Goal: Task Accomplishment & Management: Complete application form

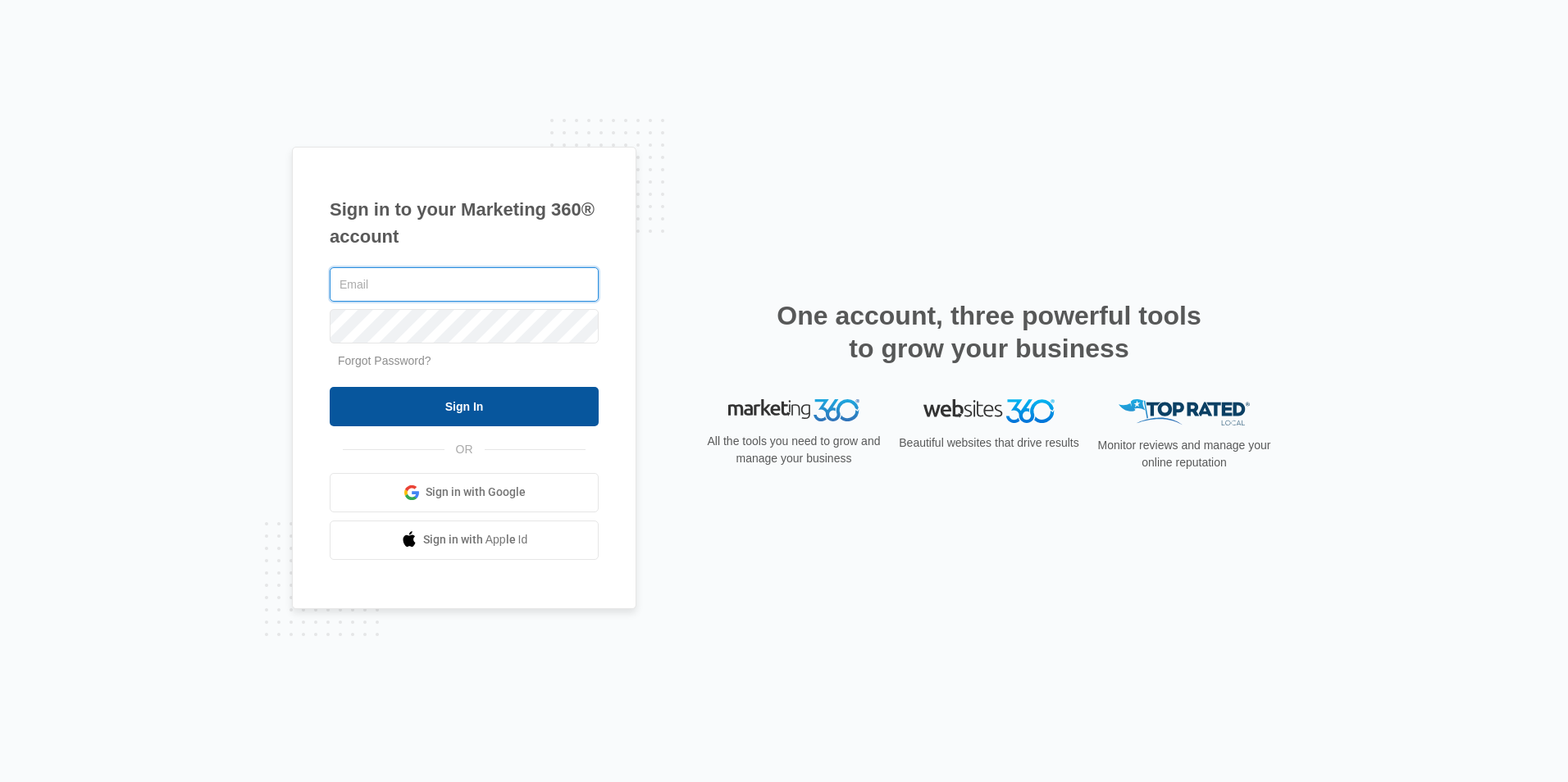
type input "[EMAIL_ADDRESS][DOMAIN_NAME]"
click at [393, 416] on input "Sign In" at bounding box center [464, 407] width 269 height 39
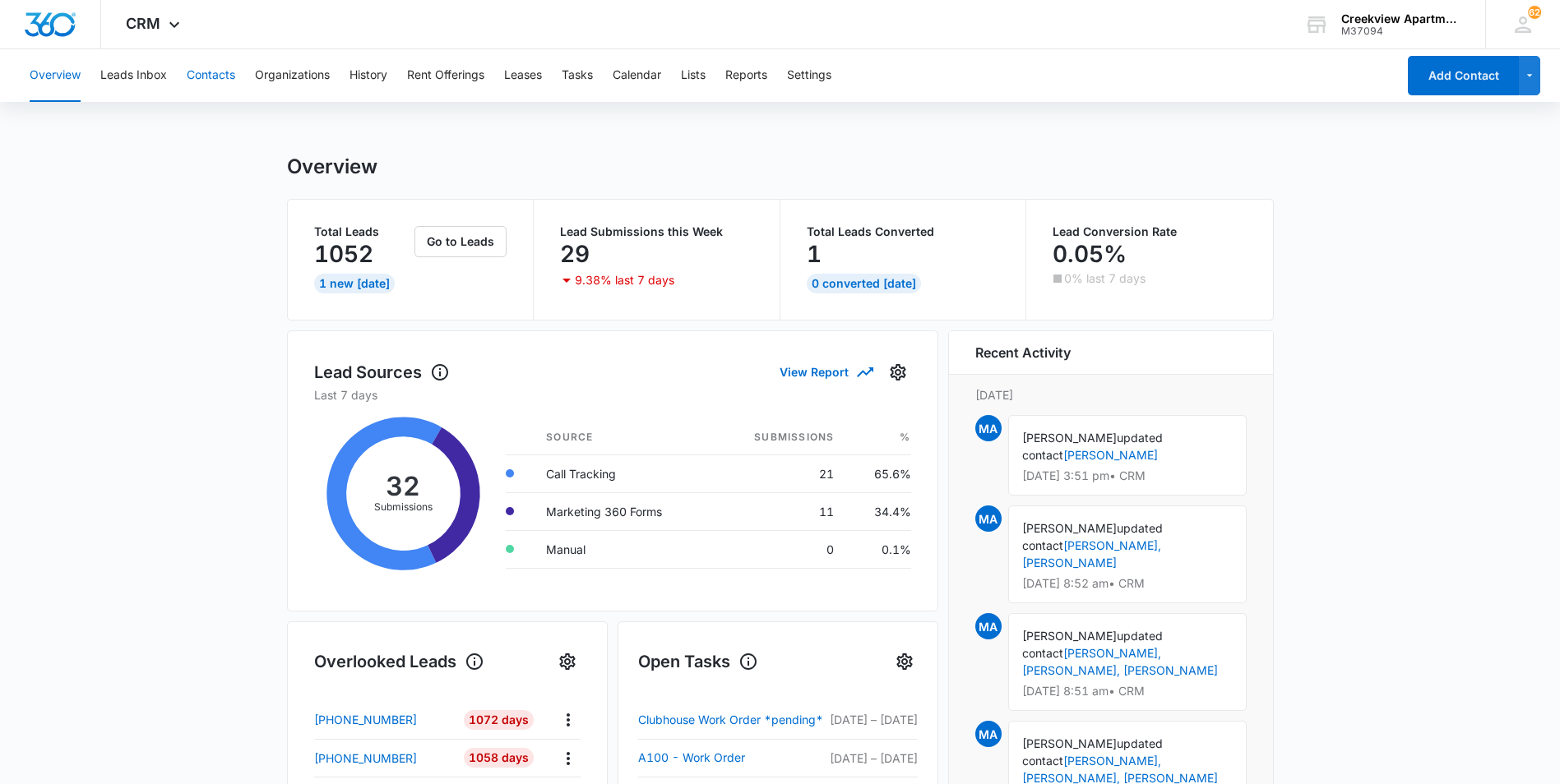
click at [217, 85] on button "Contacts" at bounding box center [211, 75] width 48 height 53
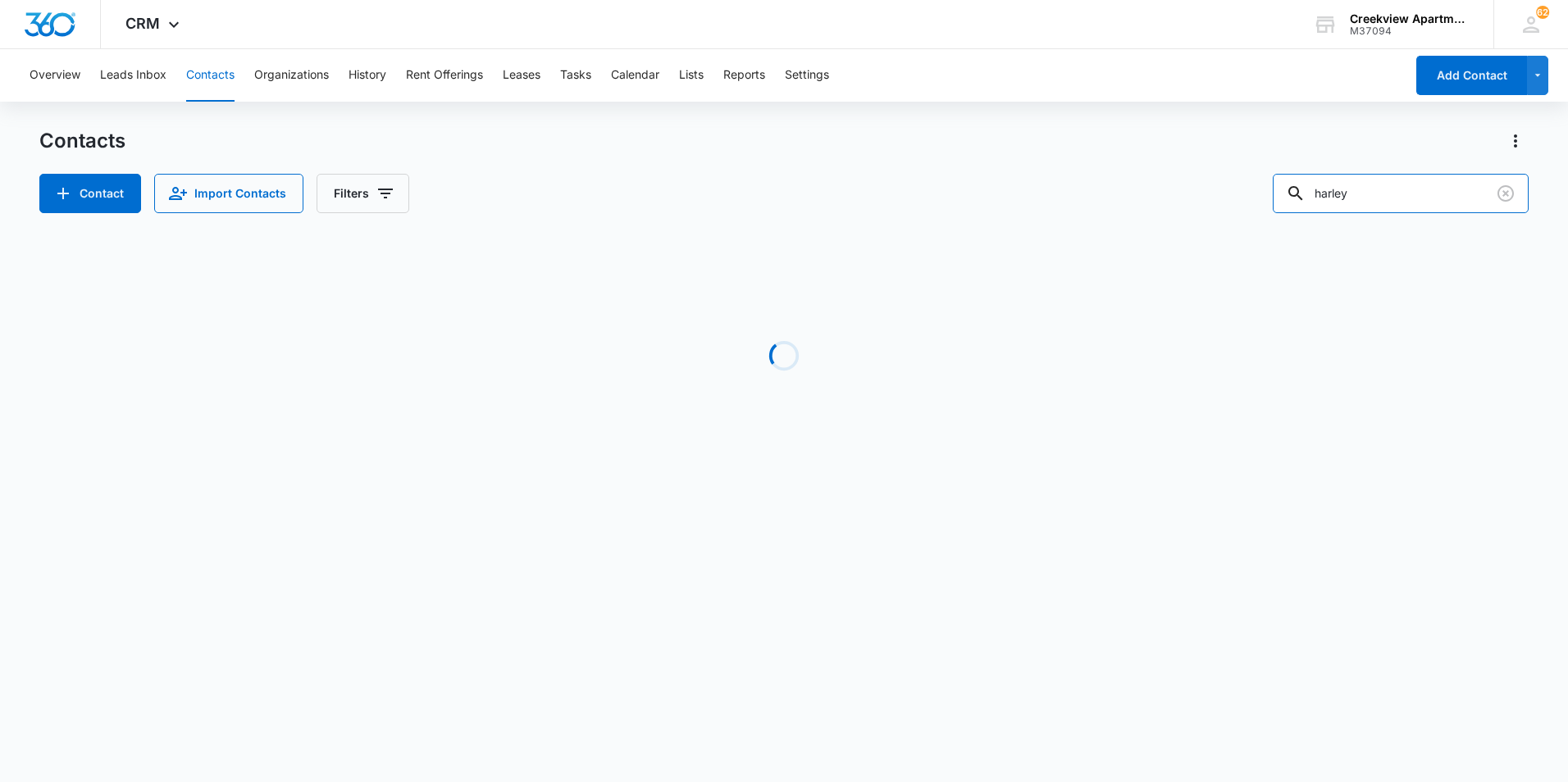
drag, startPoint x: 1403, startPoint y: 194, endPoint x: 1261, endPoint y: 191, distance: 142.0
click at [1261, 191] on div "Contact Import Contacts Filters harley" at bounding box center [783, 194] width 1489 height 39
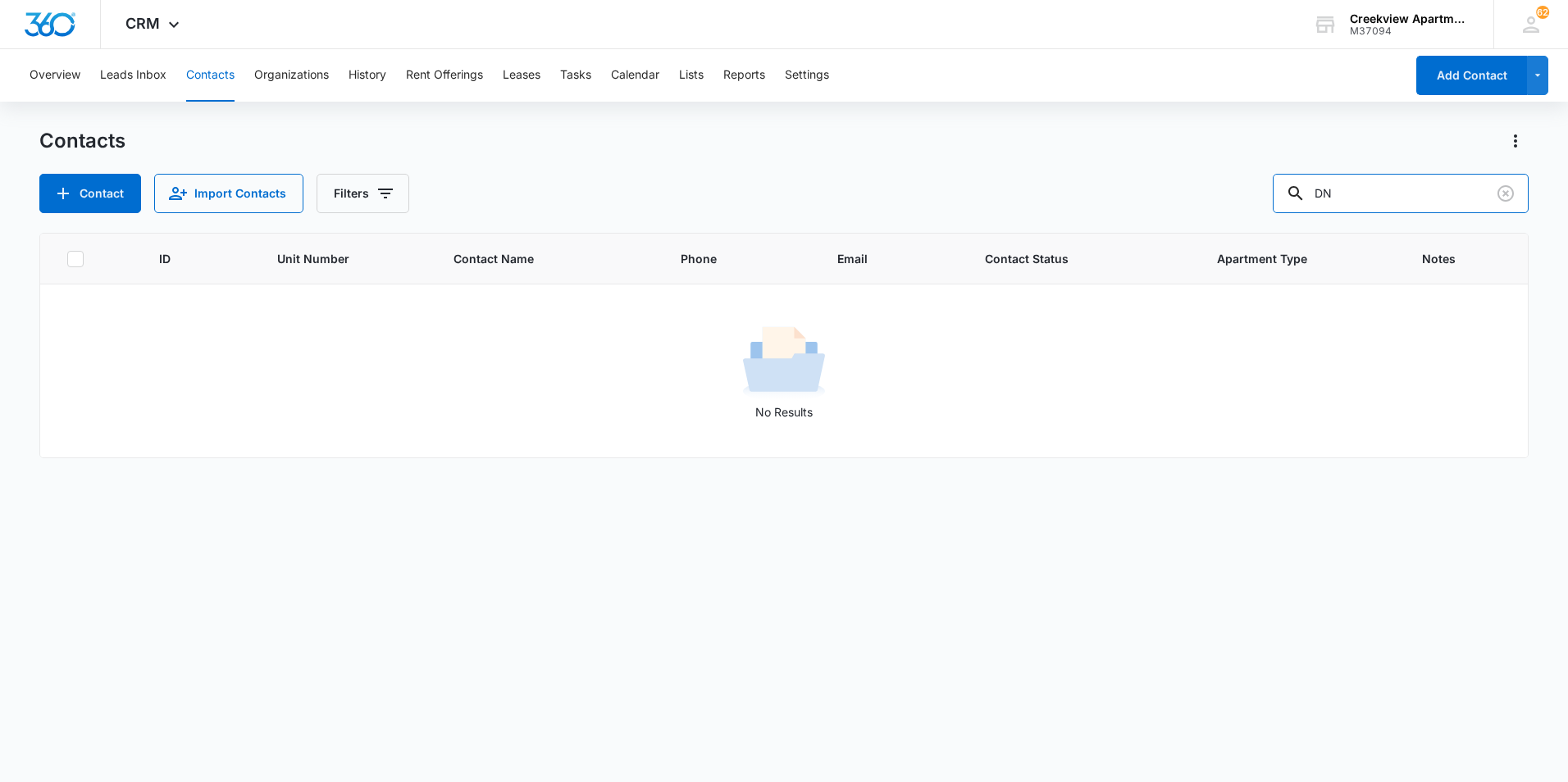
type input "D"
type input "729"
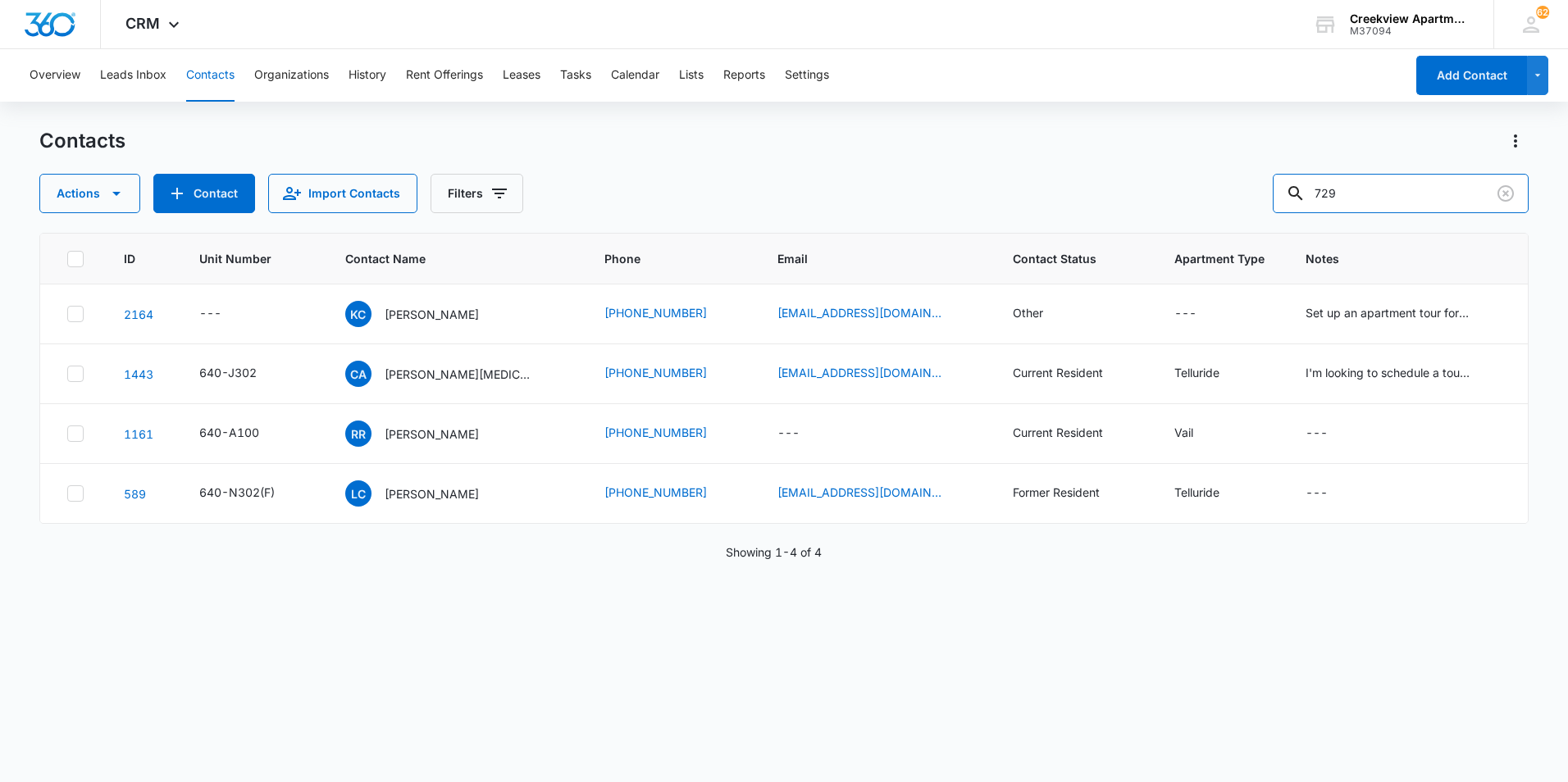
drag, startPoint x: 1361, startPoint y: 202, endPoint x: 1255, endPoint y: 192, distance: 106.5
click at [1255, 192] on div "Actions Contact Import Contacts Filters 729" at bounding box center [783, 194] width 1489 height 39
click at [614, 203] on div "Actions Contact Import Contacts Filters" at bounding box center [783, 194] width 1489 height 39
click at [1473, 199] on input "text" at bounding box center [1413, 194] width 232 height 39
type input "F206"
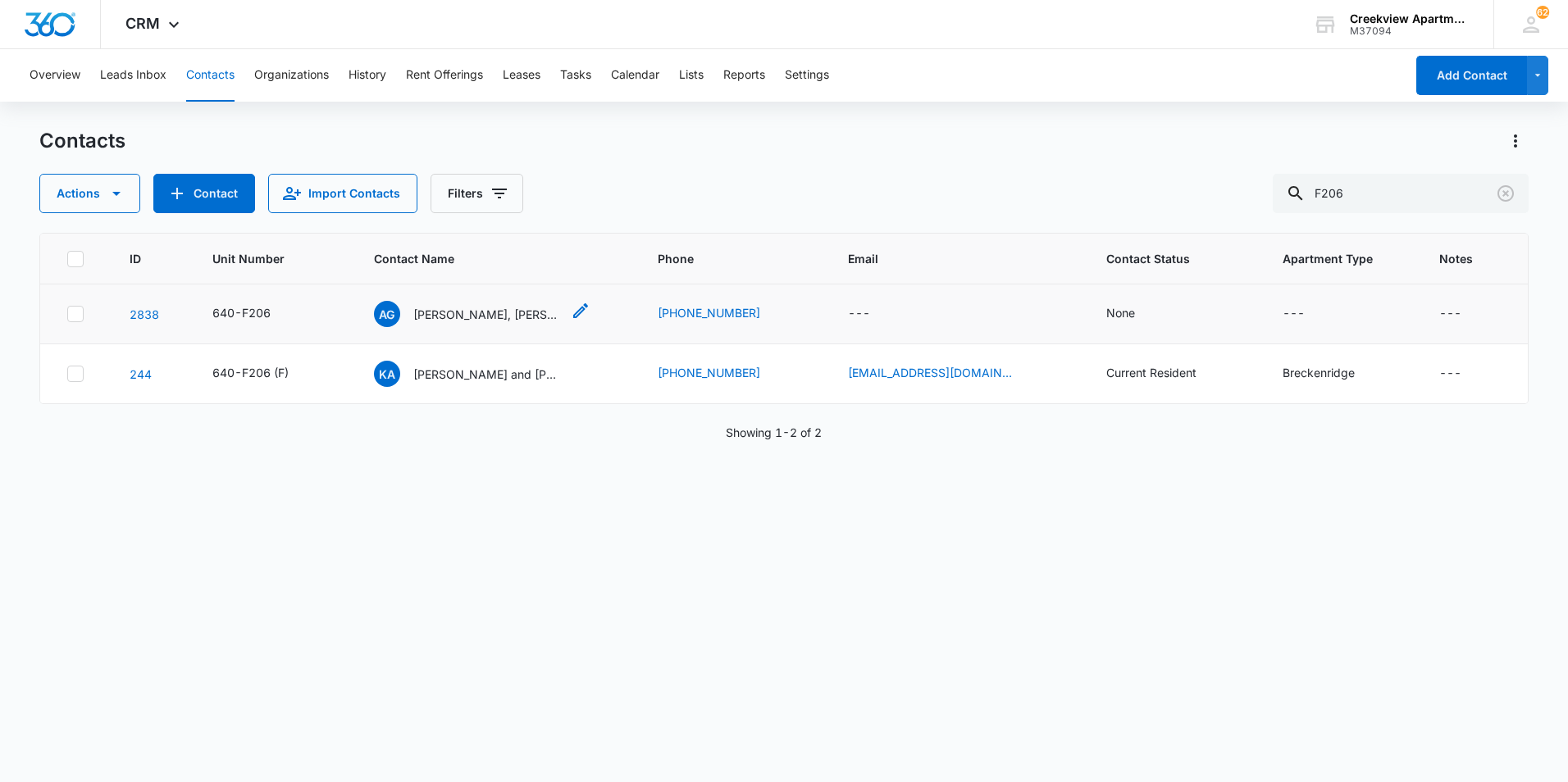
drag, startPoint x: 476, startPoint y: 316, endPoint x: 486, endPoint y: 315, distance: 10.0
click at [476, 316] on p "[PERSON_NAME], [PERSON_NAME], [PERSON_NAME]" at bounding box center [487, 314] width 147 height 18
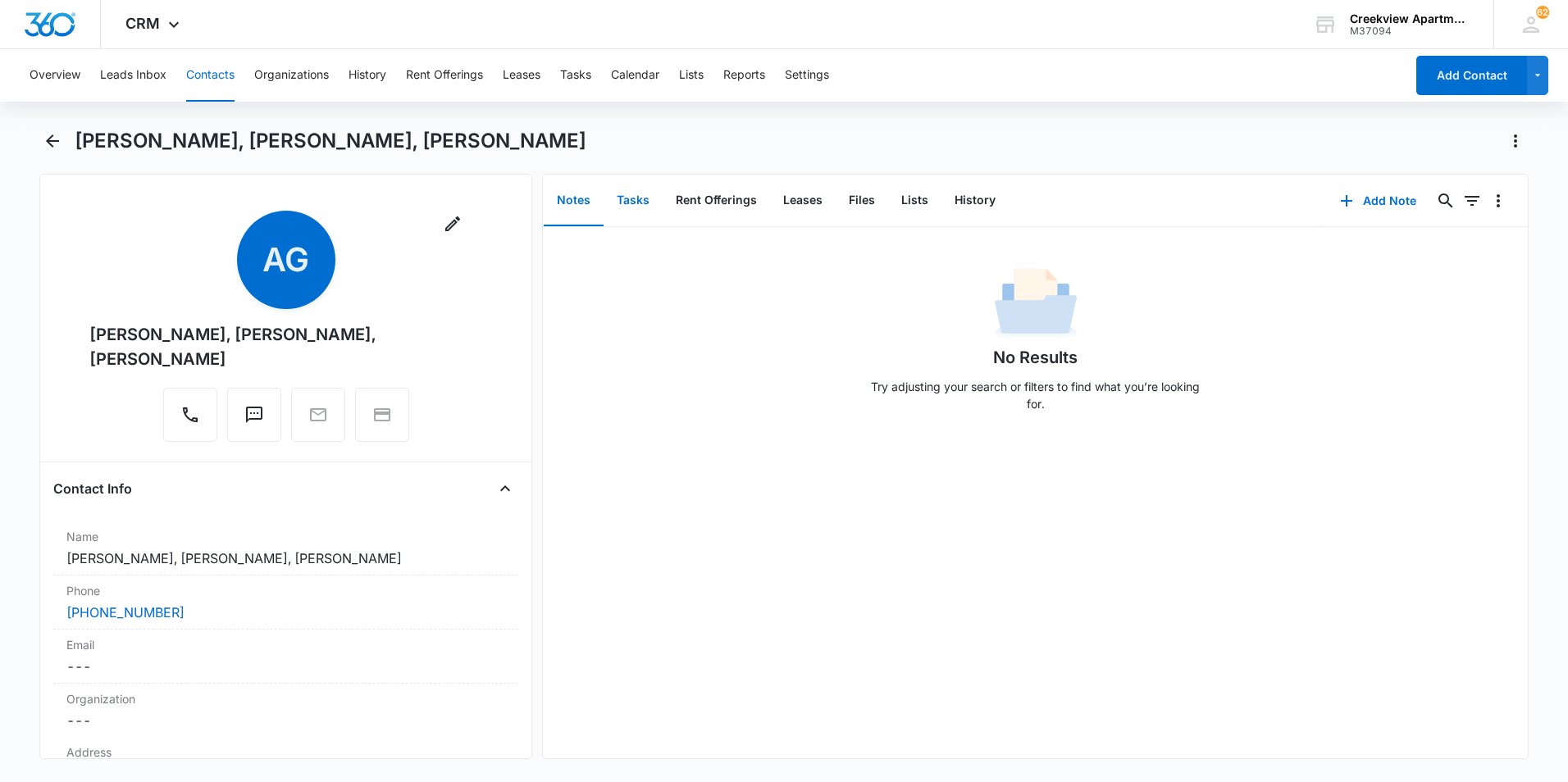
click at [648, 201] on button "Tasks" at bounding box center [633, 200] width 59 height 51
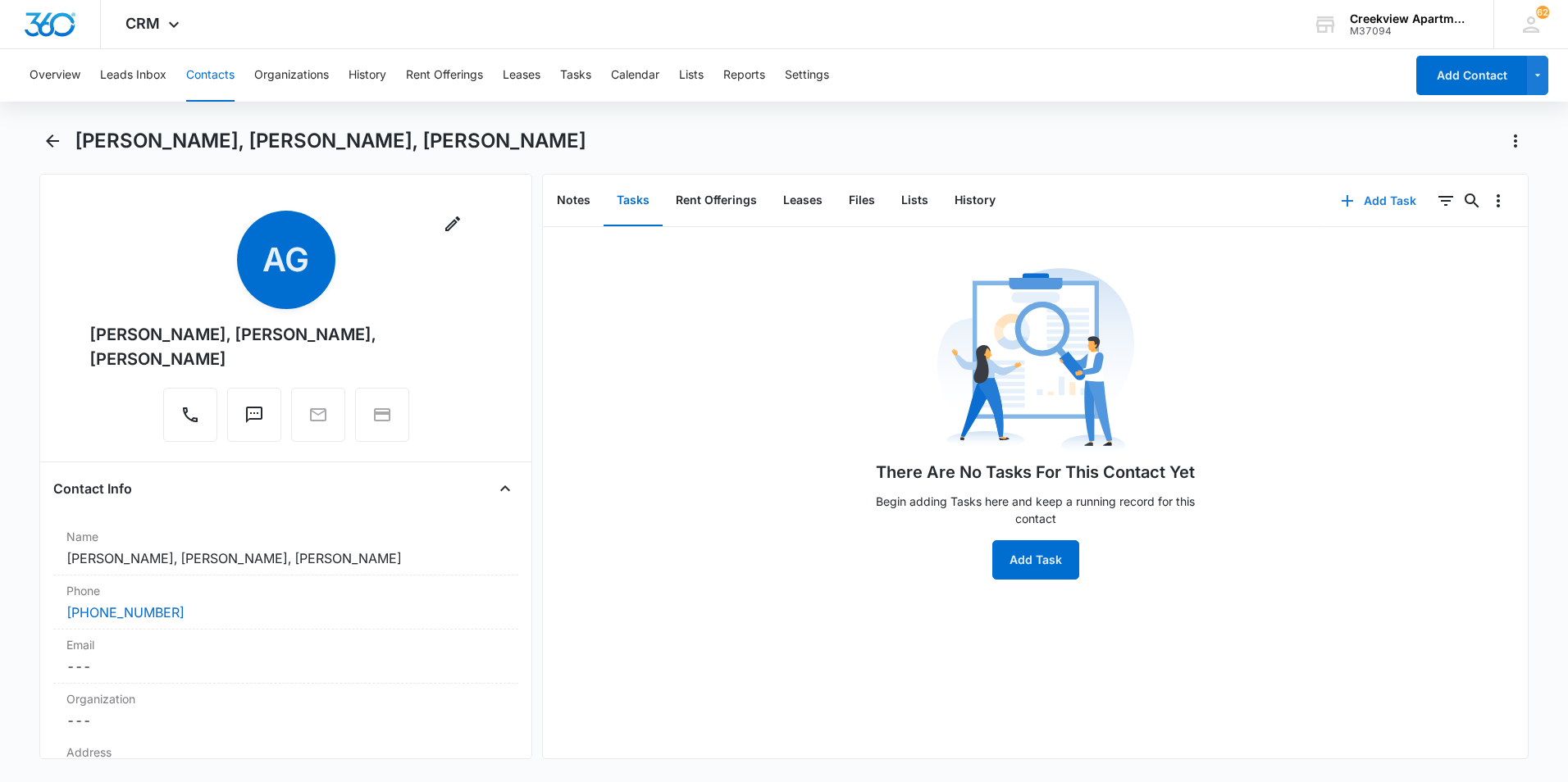
click at [1343, 205] on icon "button" at bounding box center [1347, 200] width 19 height 19
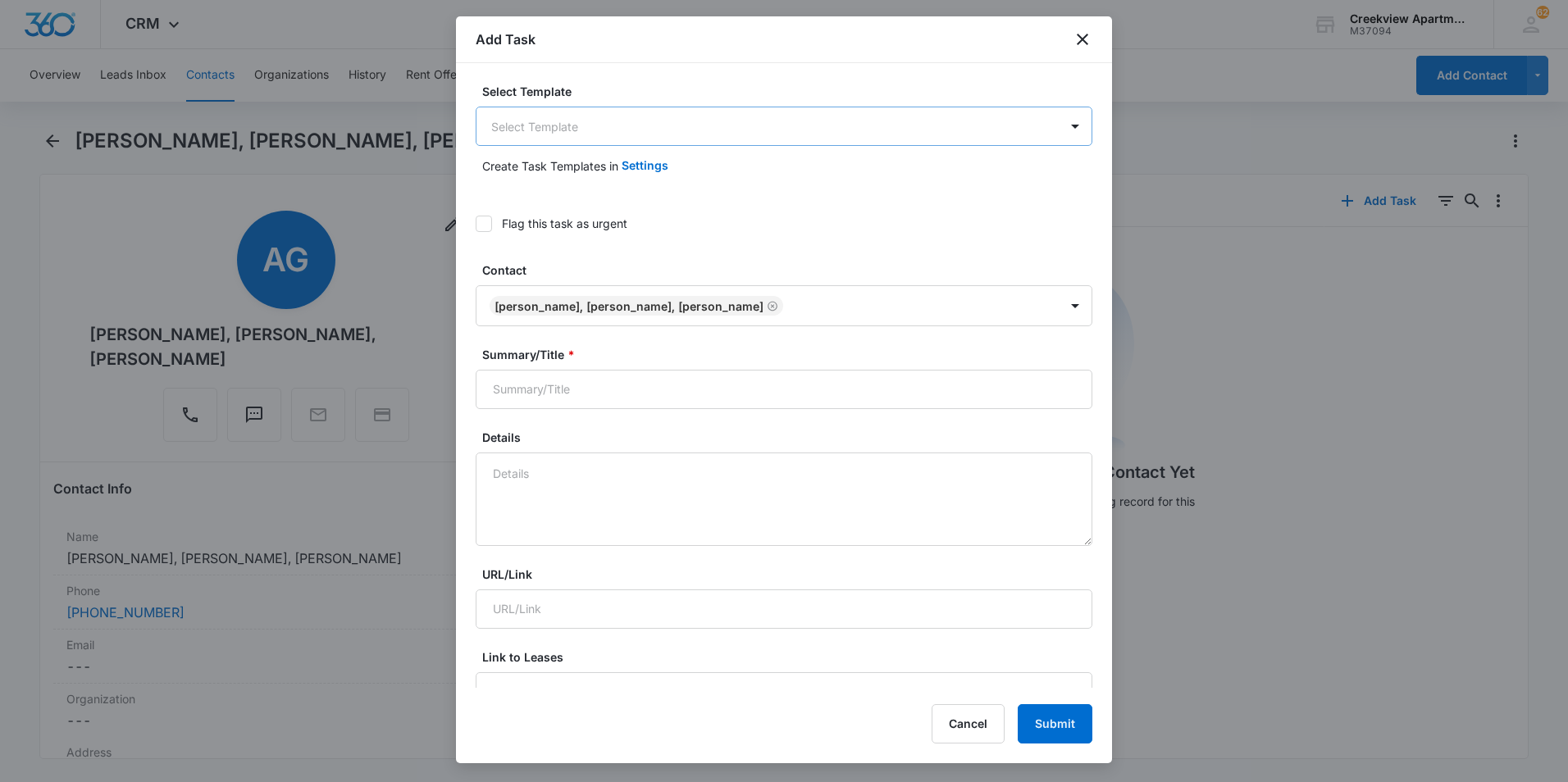
click at [539, 107] on body "CRM Apps Reputation Websites Forms CRM Email Social Content Files Brand AI Assi…" at bounding box center [784, 391] width 1568 height 782
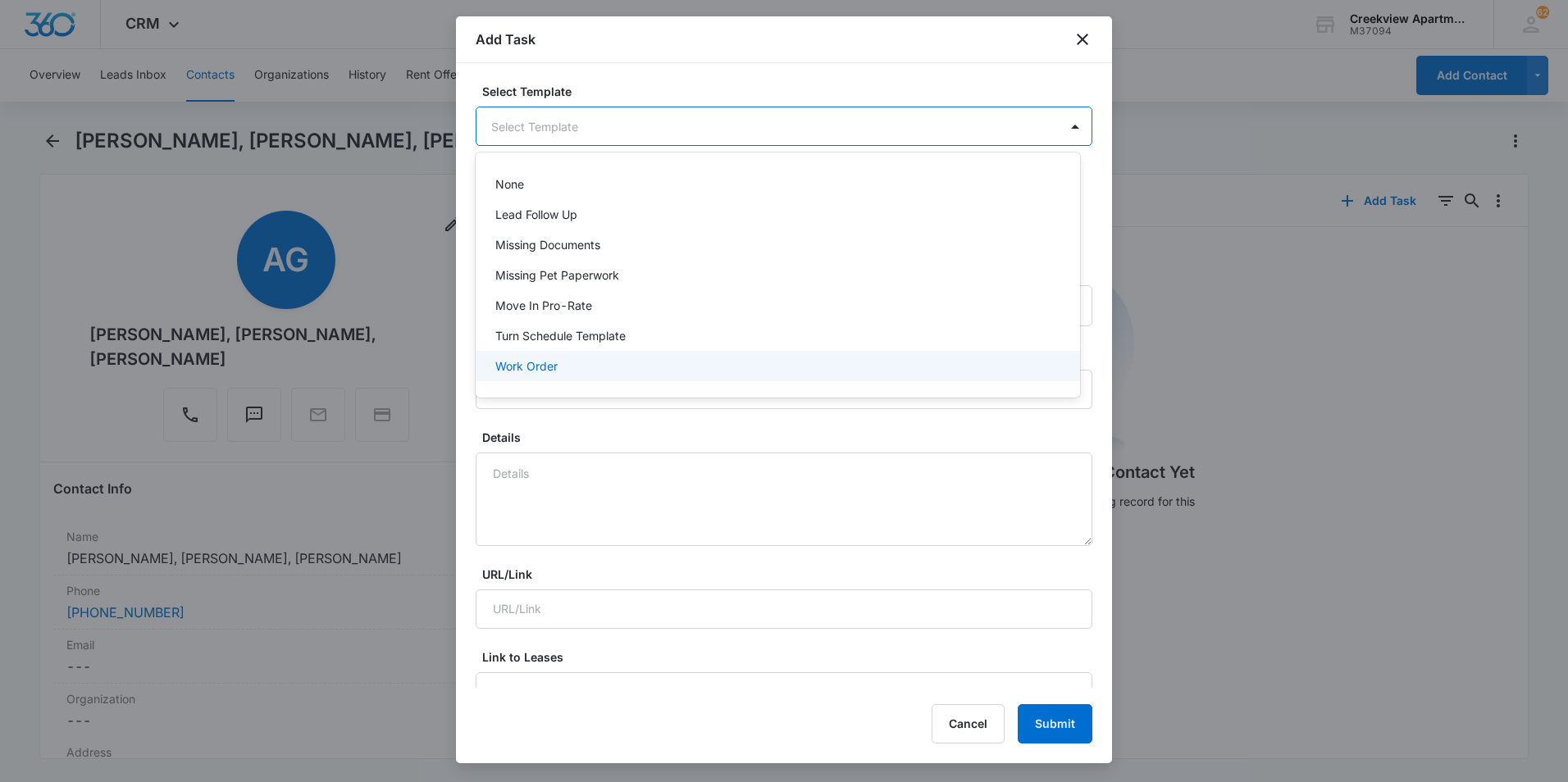
click at [541, 372] on p "Work Order" at bounding box center [525, 366] width 62 height 18
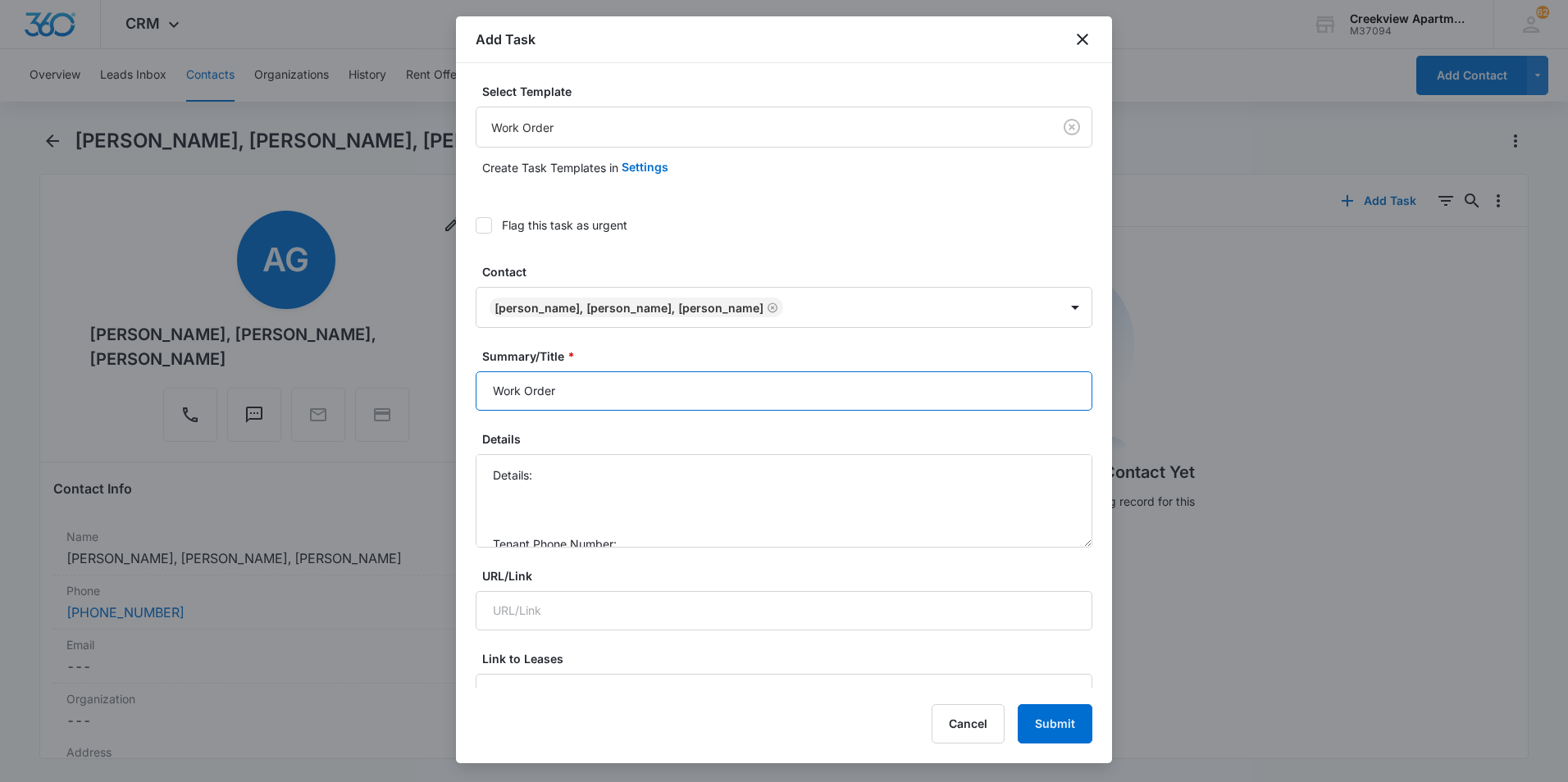
click at [480, 381] on input "Work Order" at bounding box center [783, 391] width 616 height 39
type input "F206 - Work Order"
click at [591, 476] on textarea "Details: Tenant Phone Number: Call Before:" at bounding box center [783, 500] width 616 height 94
click at [656, 491] on textarea "Details: Dent in door - patch Tenant Phone Number: Call Before:" at bounding box center [783, 500] width 616 height 94
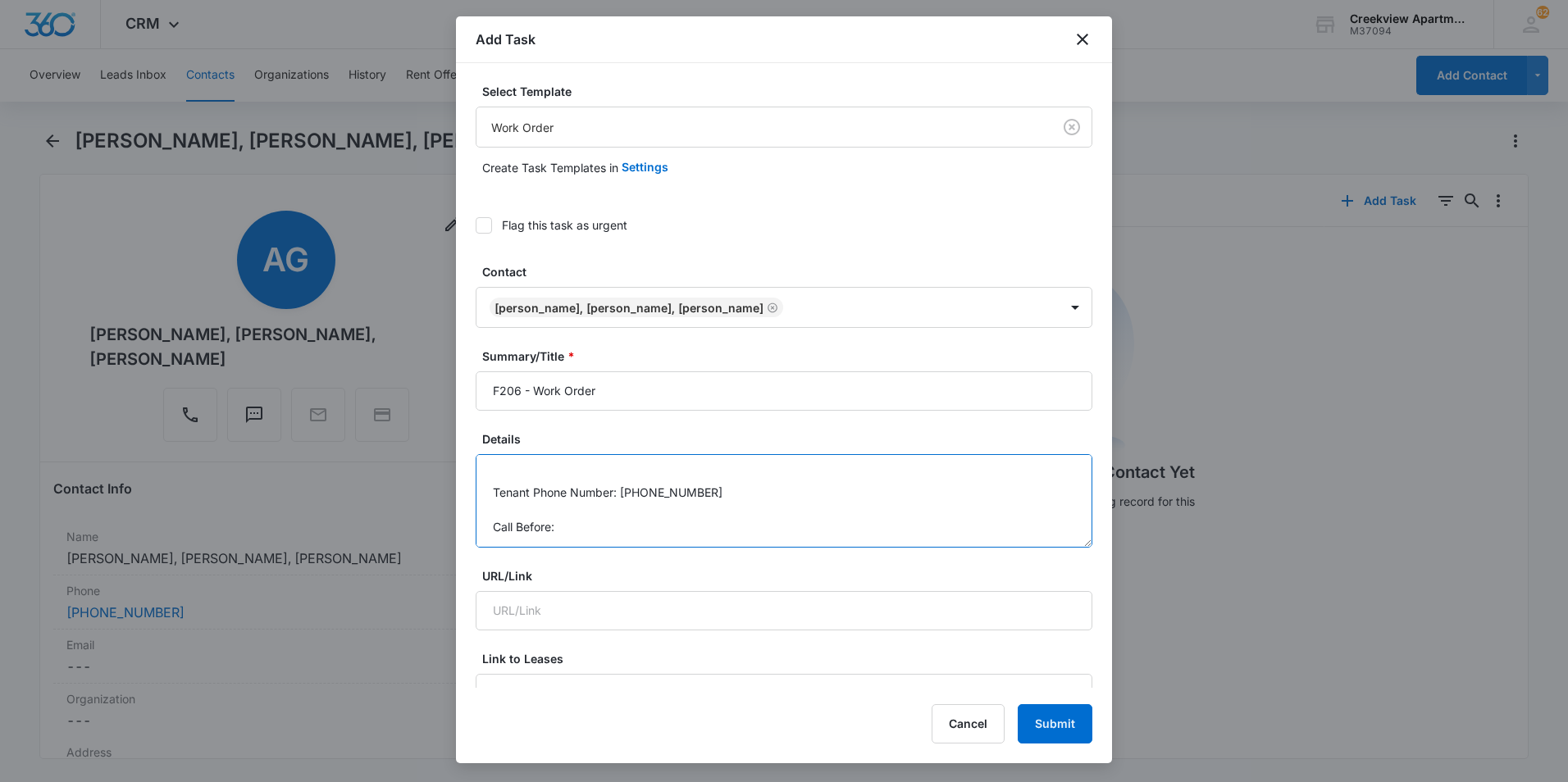
click at [616, 516] on textarea "Details: Dent in door - patch Tenant Phone Number: [PHONE_NUMBER] Call Before:" at bounding box center [783, 500] width 616 height 94
click at [626, 523] on textarea "Details: Dent in door - patch Tenant Phone Number: [PHONE_NUMBER] Call Before:" at bounding box center [783, 500] width 616 height 94
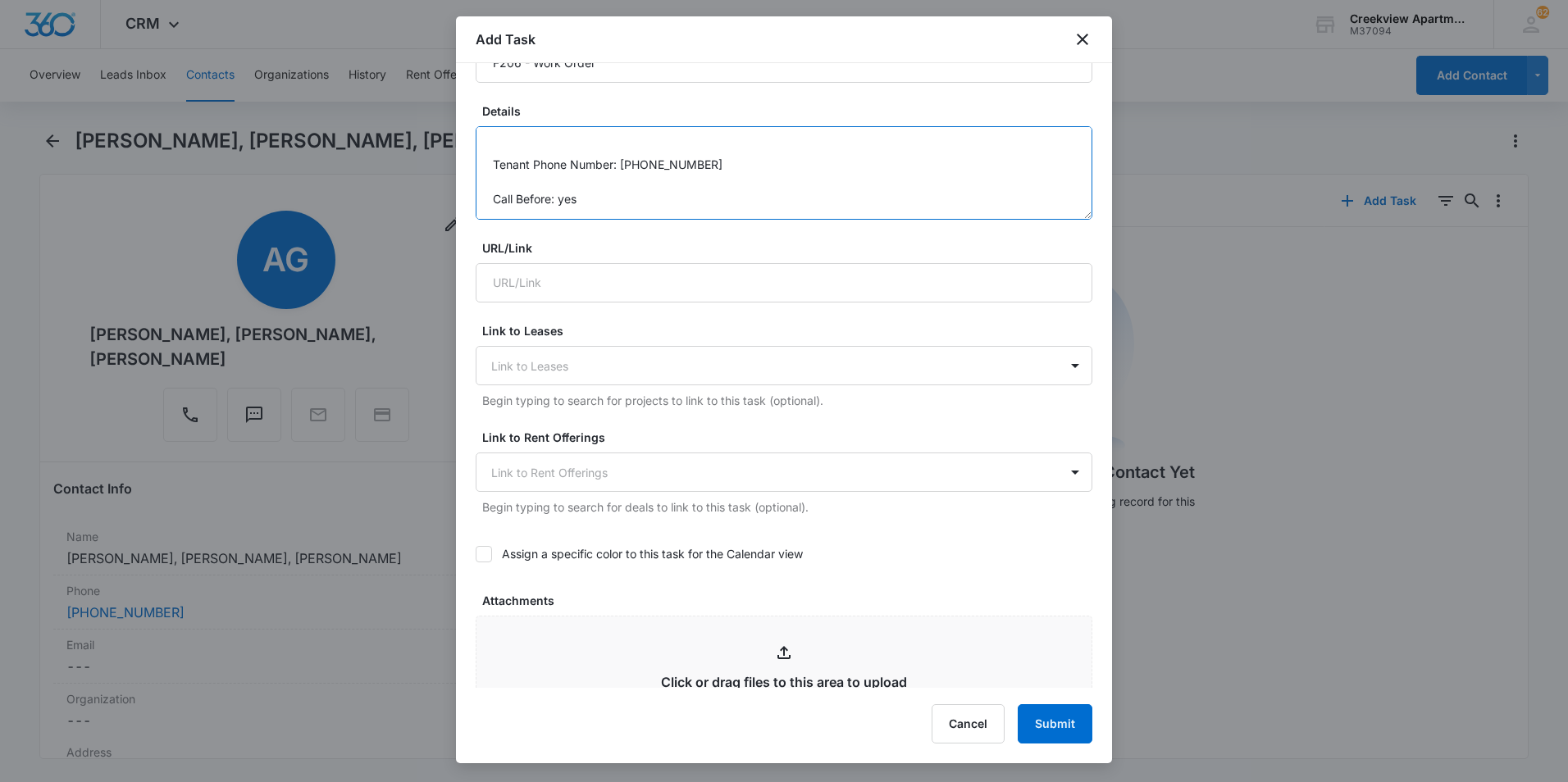
scroll to position [738, 0]
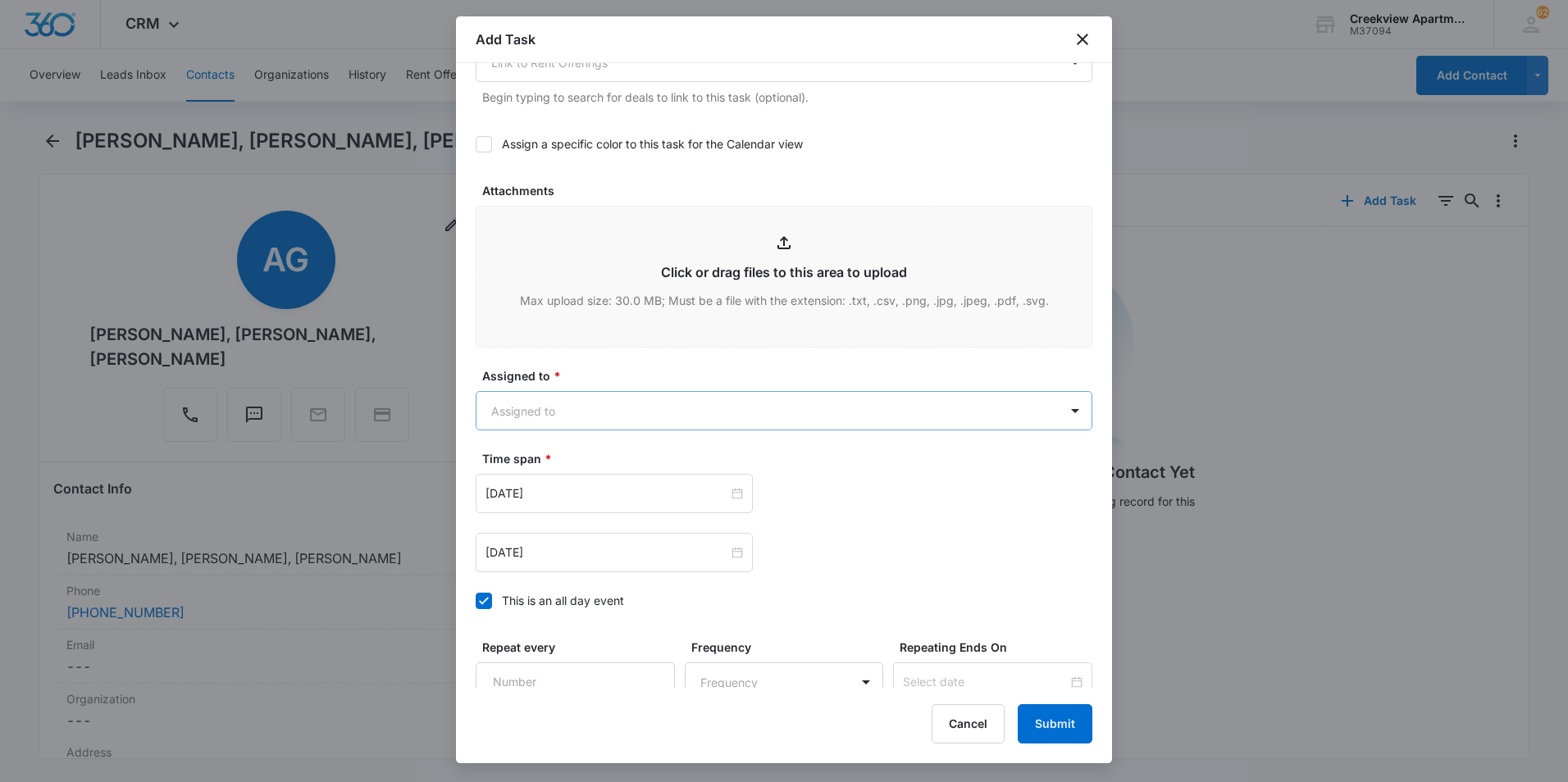
type textarea "Details: Dent in door - patch Tenant Phone Number: [PHONE_NUMBER] Call Before: …"
click at [613, 410] on body "CRM Apps Reputation Websites Forms CRM Email Social Content Files Brand AI Assi…" at bounding box center [784, 391] width 1568 height 782
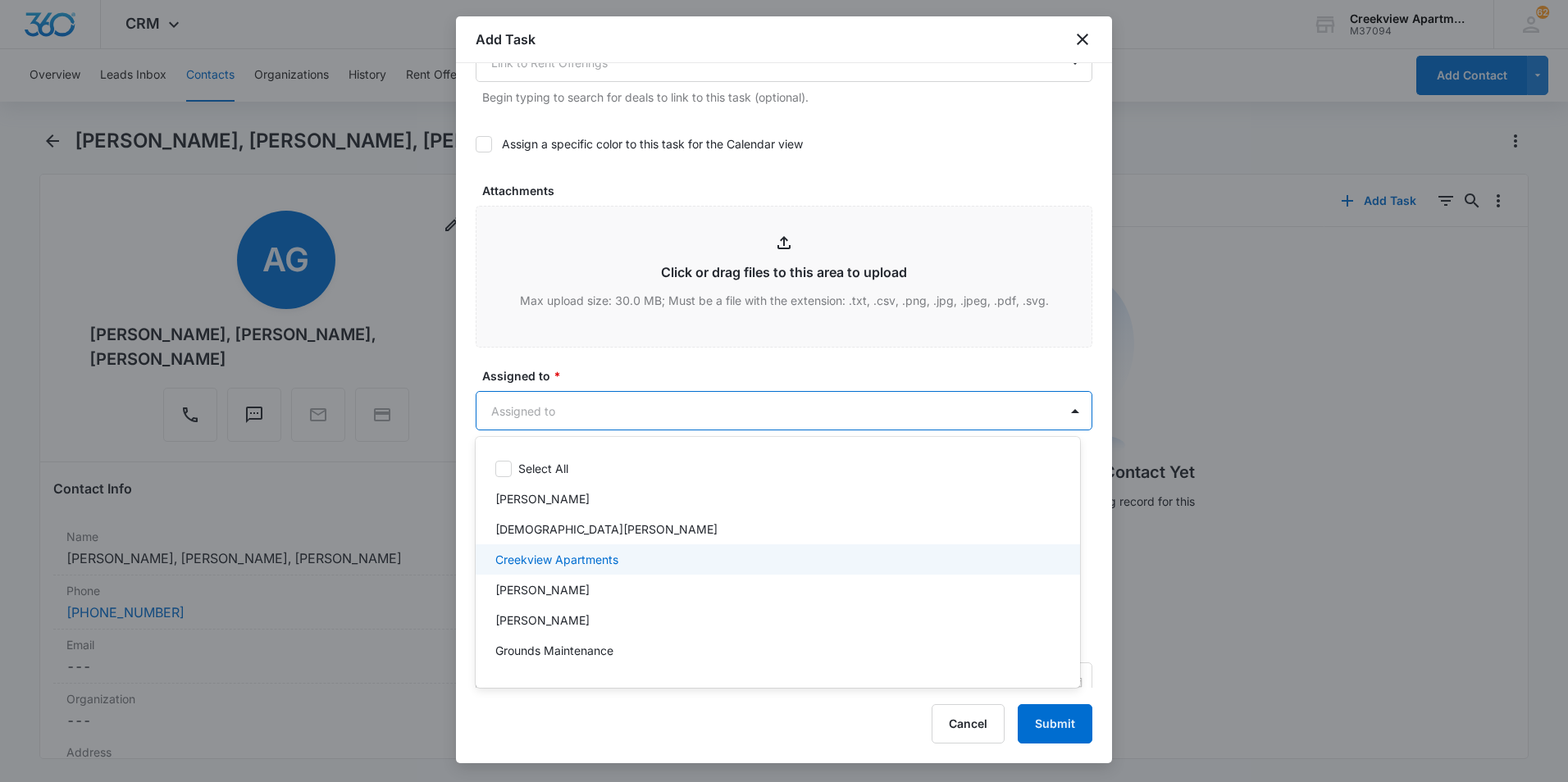
scroll to position [82, 0]
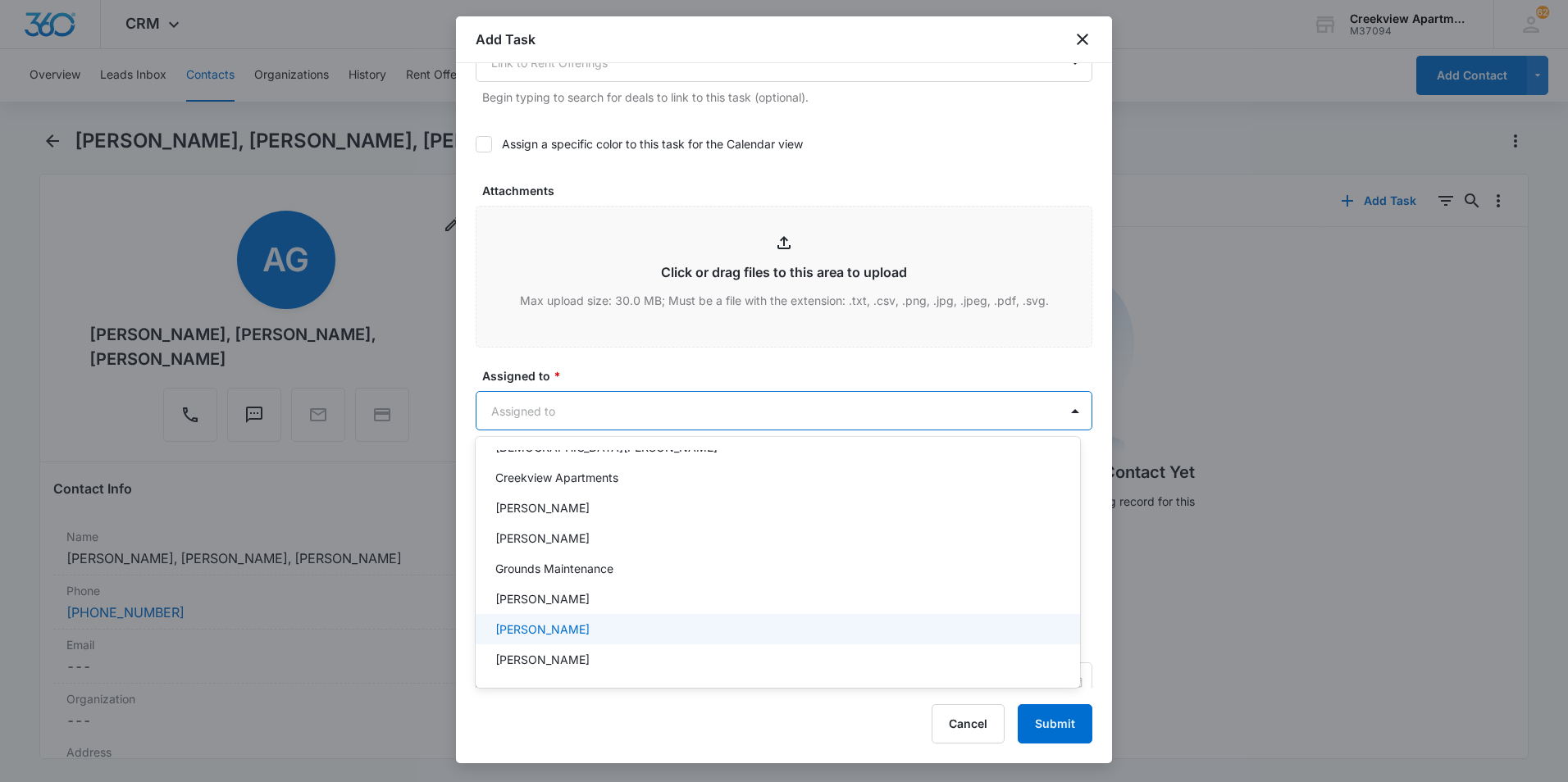
click at [549, 628] on p "[PERSON_NAME]" at bounding box center [542, 629] width 95 height 18
click at [703, 374] on div at bounding box center [784, 391] width 1568 height 782
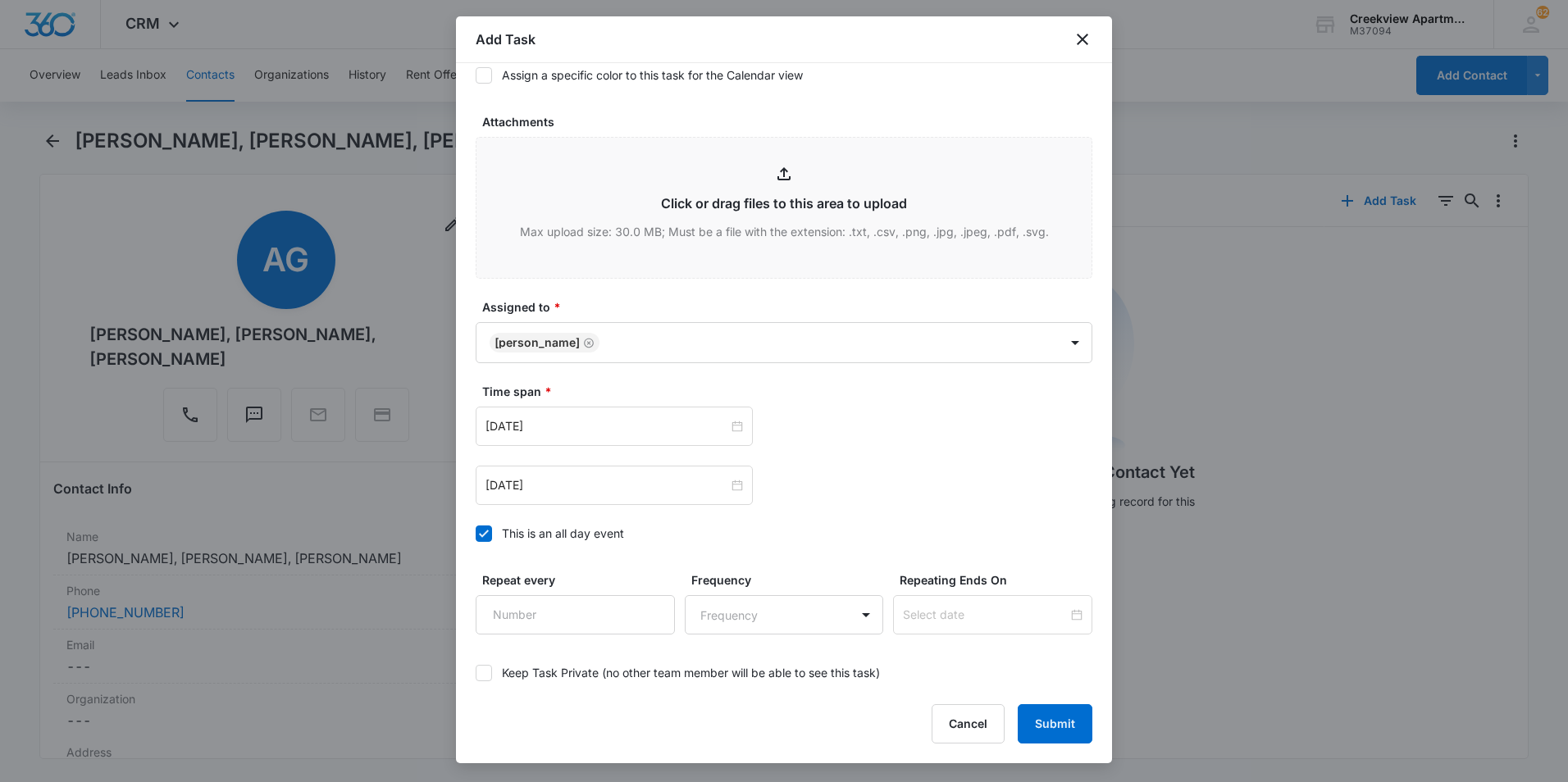
scroll to position [893, 0]
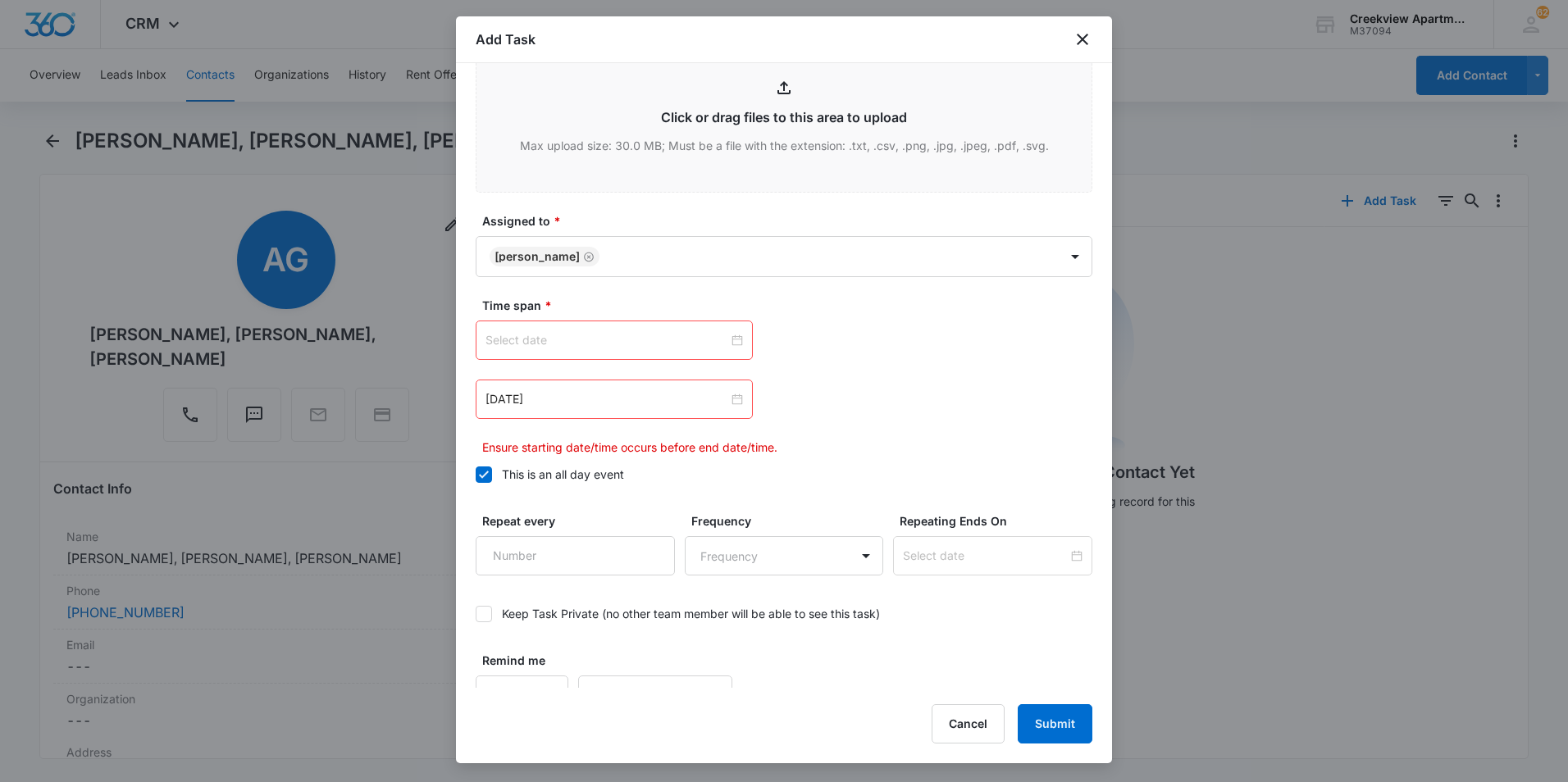
click at [718, 318] on div "Time span * [DATE] Ensure starting date/time occurs before end date/time." at bounding box center [783, 376] width 616 height 159
click at [714, 349] on div at bounding box center [613, 340] width 277 height 39
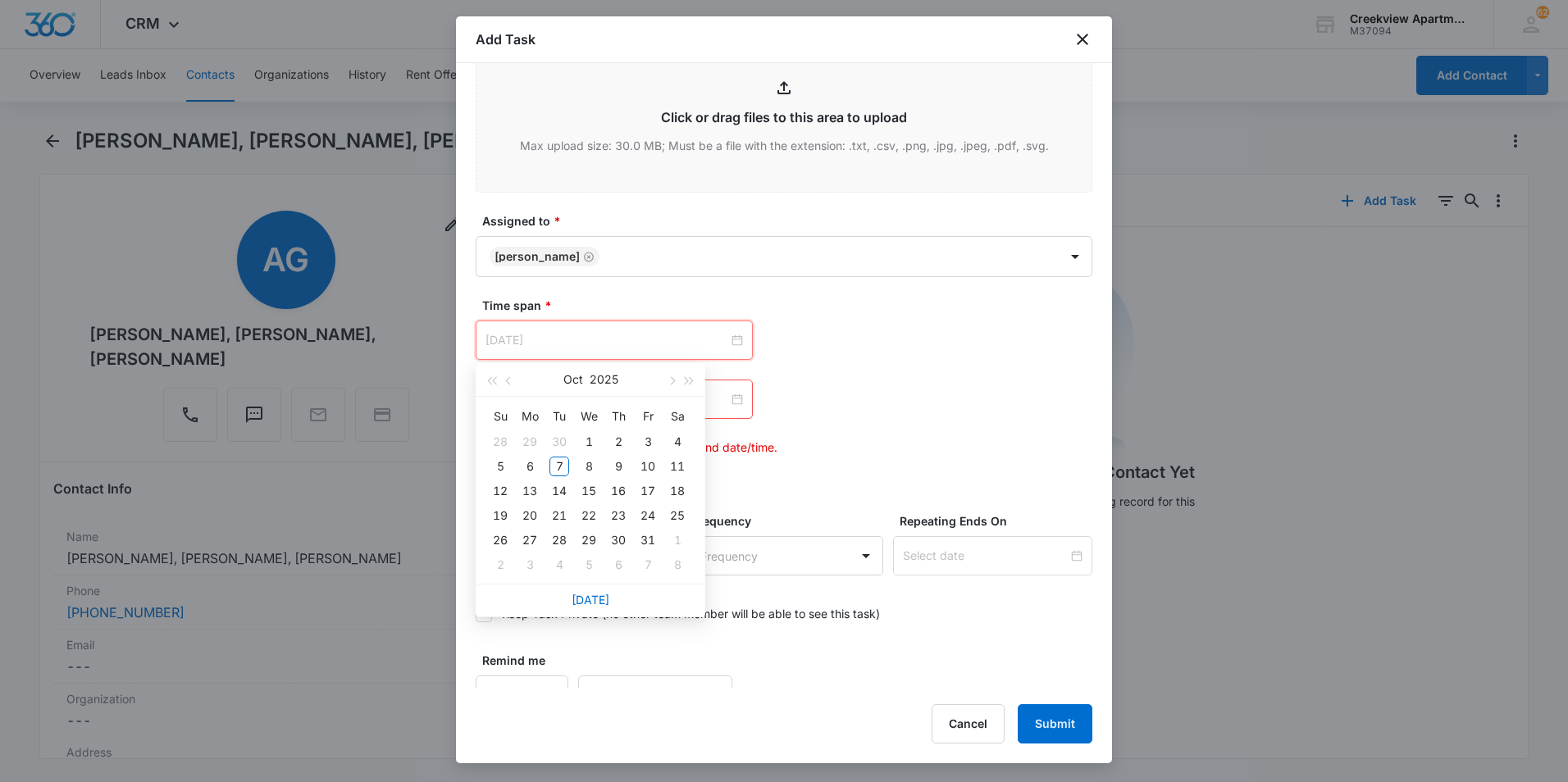
type input "[DATE]"
click at [601, 598] on link "[DATE]" at bounding box center [590, 599] width 38 height 14
type input "[DATE]"
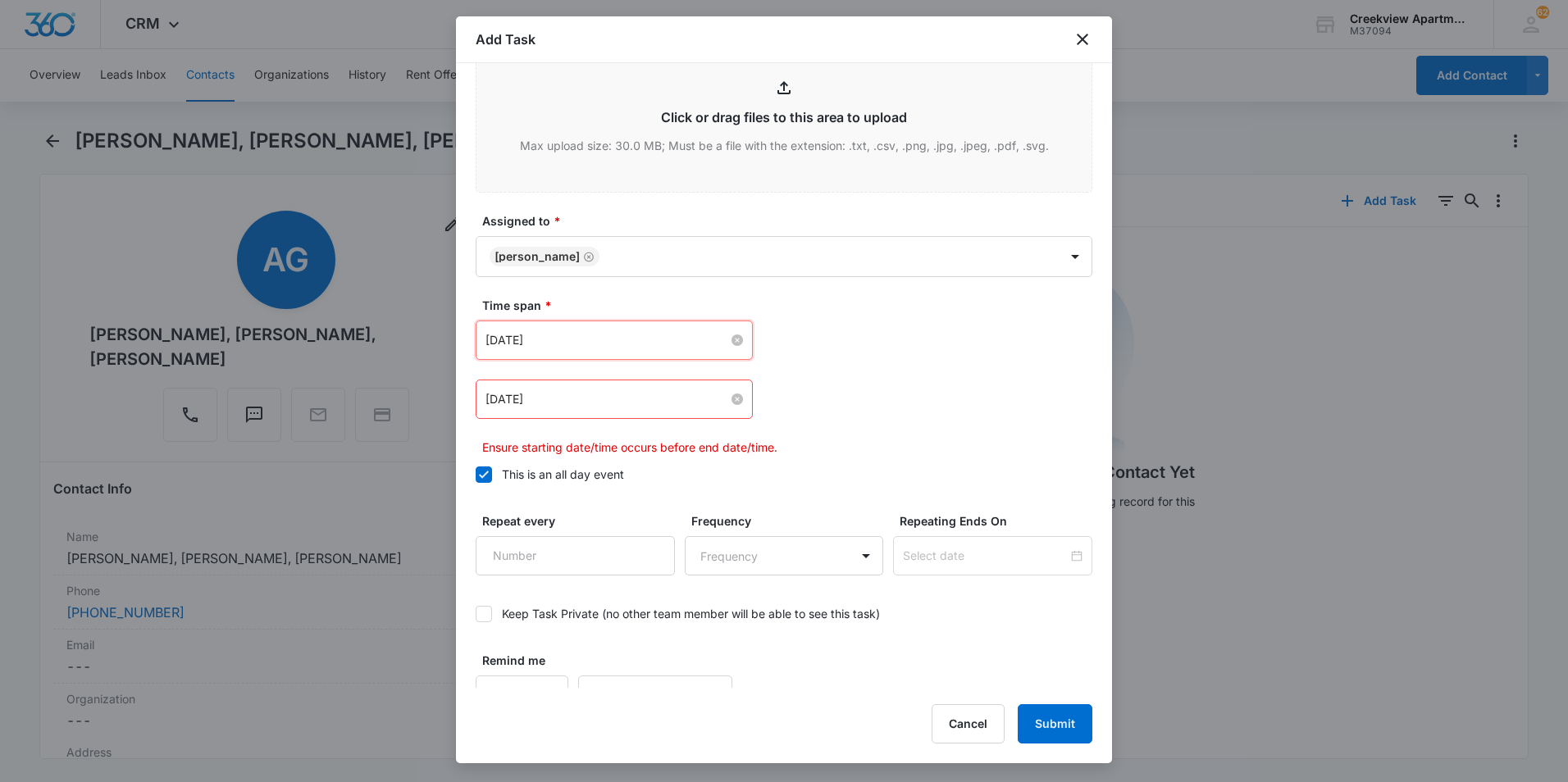
click at [702, 396] on input "[DATE]" at bounding box center [607, 398] width 243 height 18
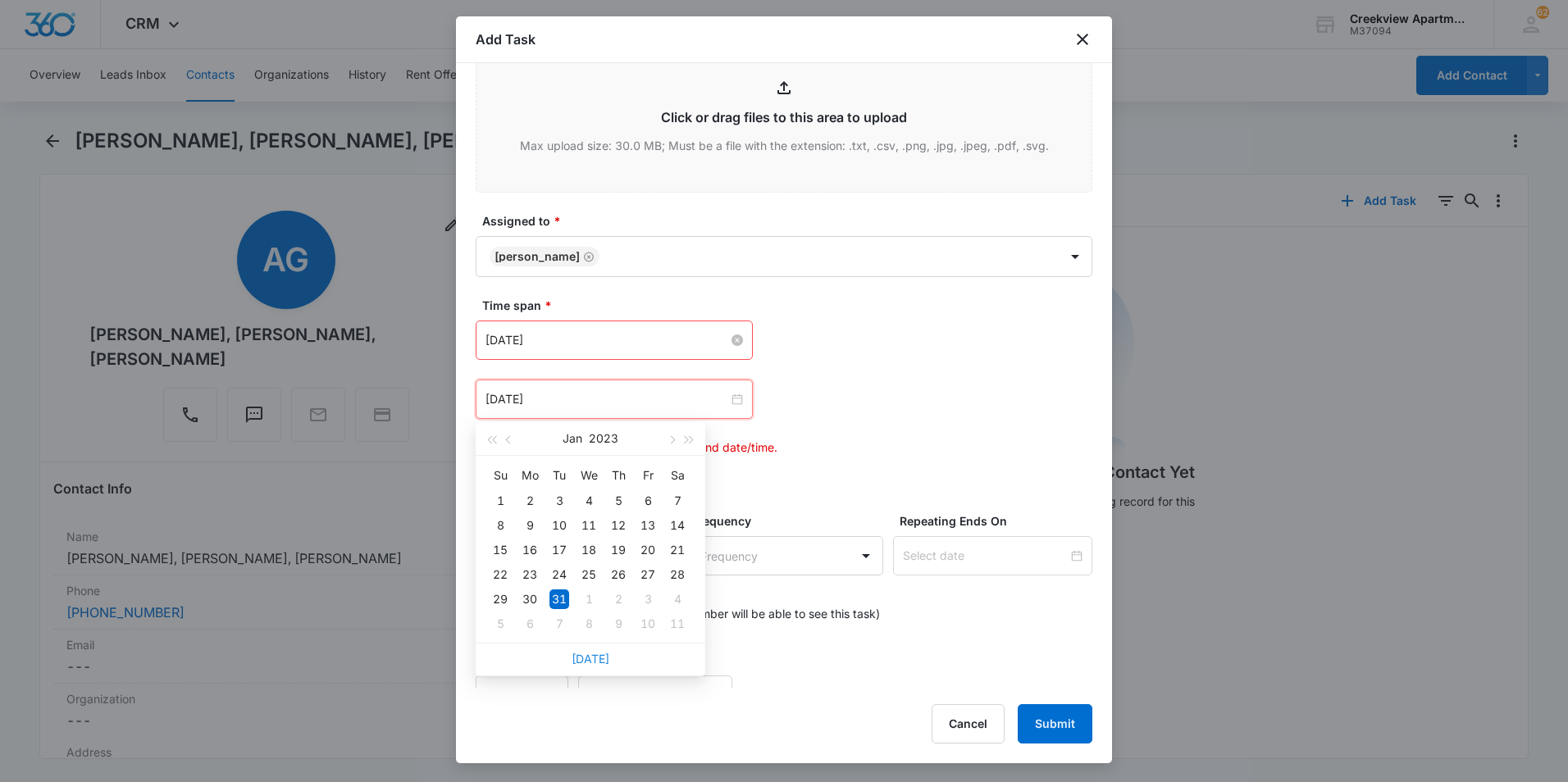
click at [585, 661] on link "[DATE]" at bounding box center [590, 658] width 38 height 14
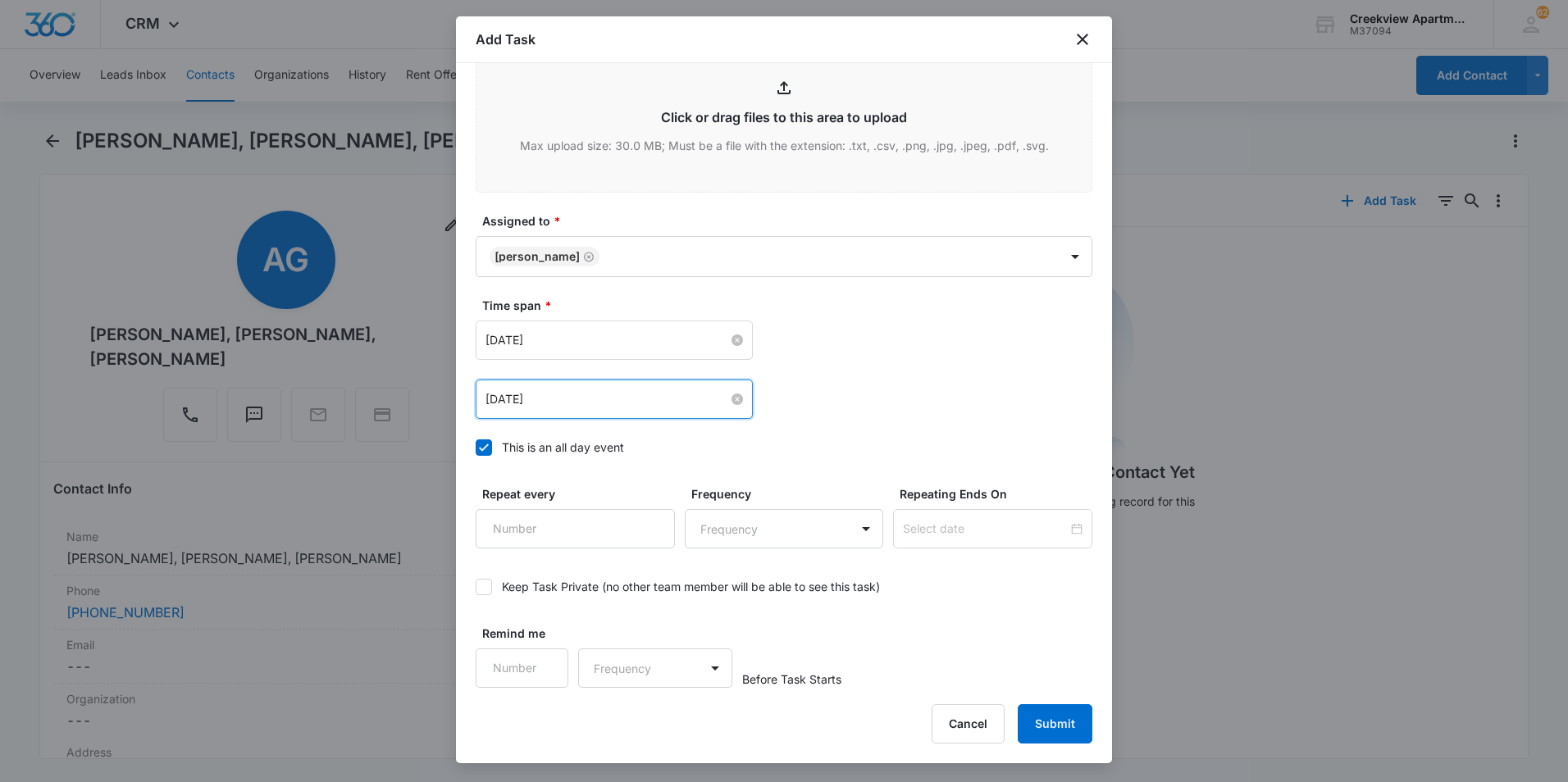
click at [723, 400] on input "[DATE]" at bounding box center [607, 398] width 243 height 18
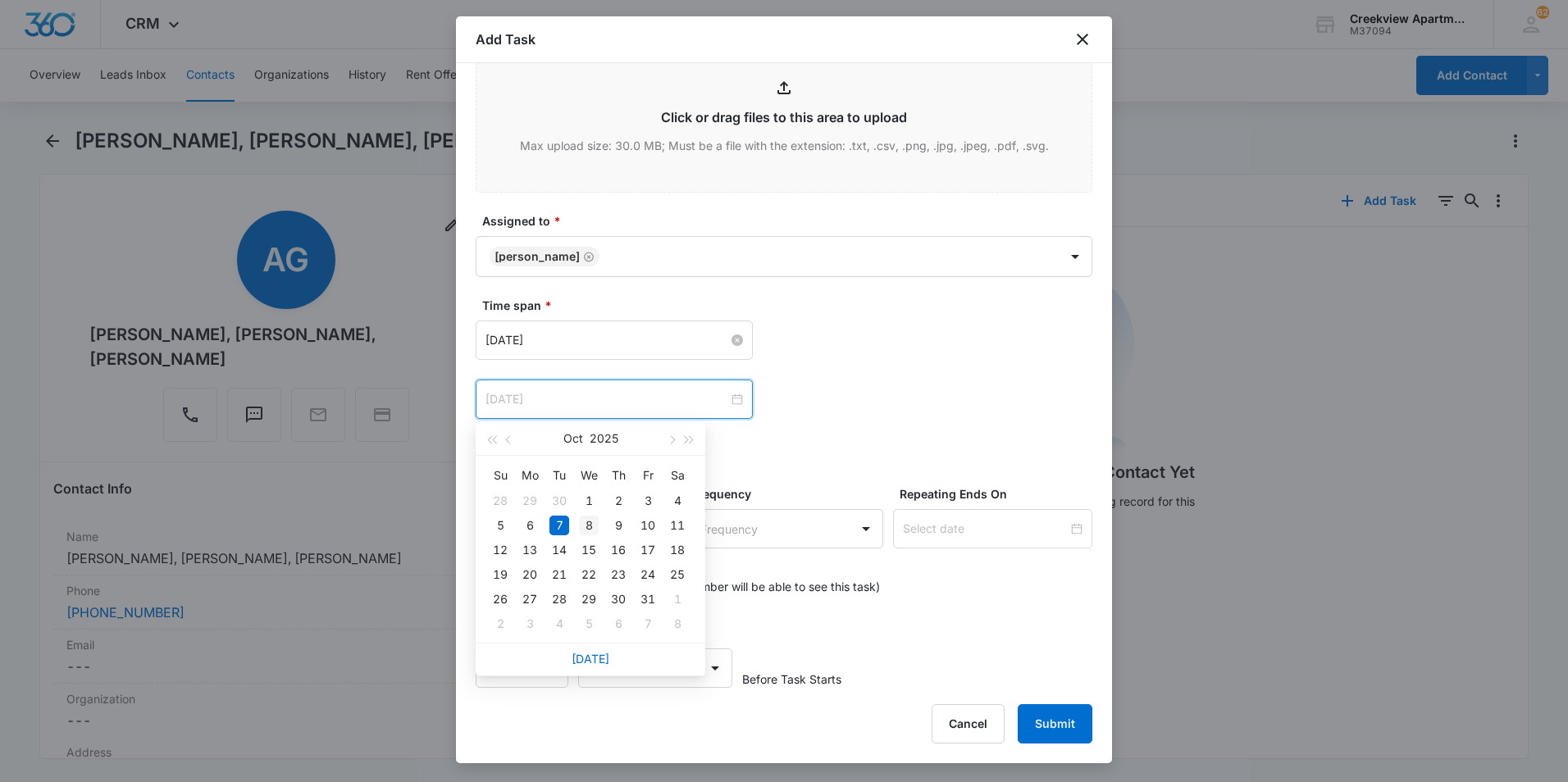
type input "[DATE]"
click at [596, 531] on div "8" at bounding box center [588, 525] width 19 height 19
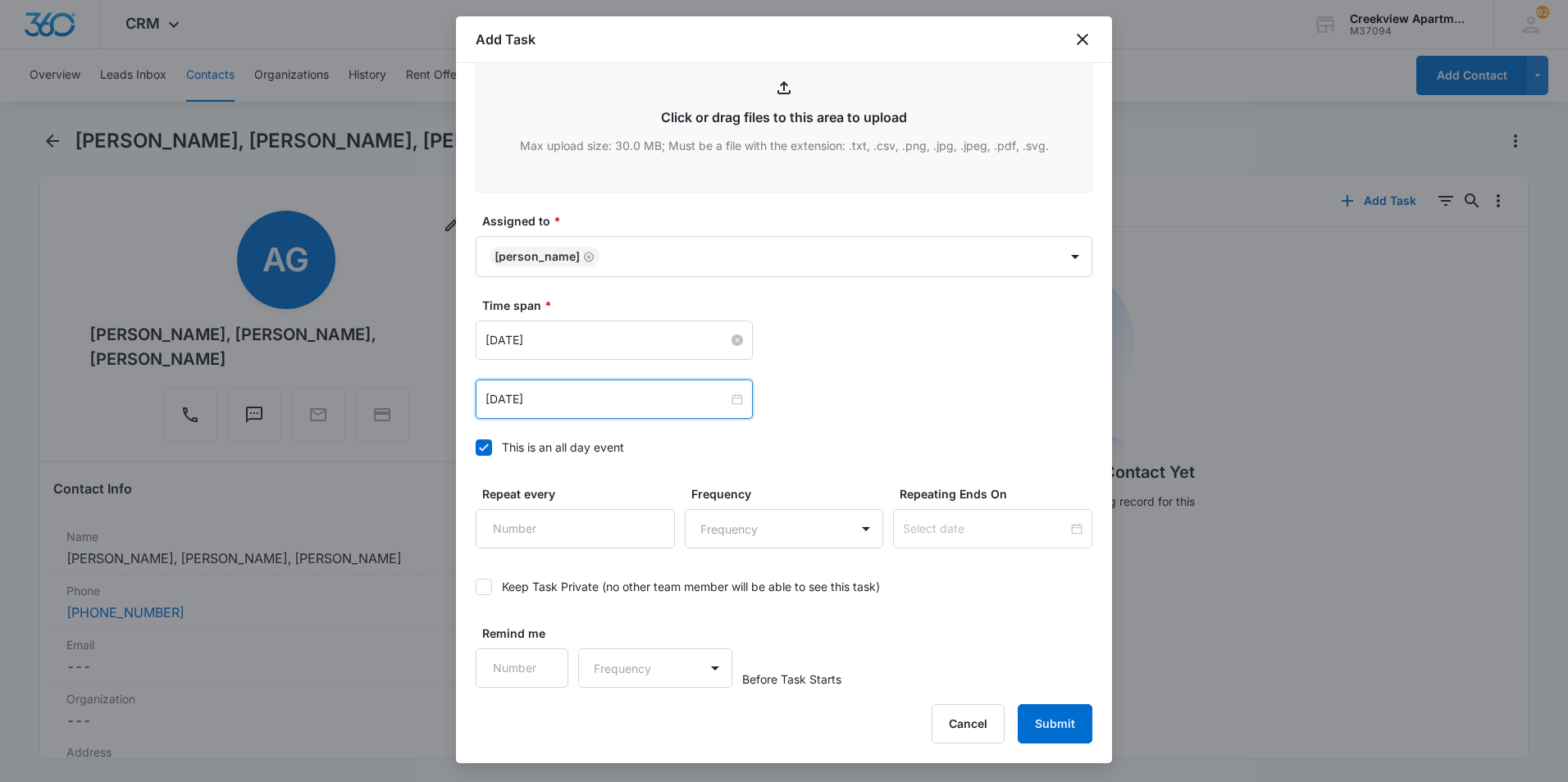
click at [890, 390] on div "[DATE] [DATE] Su Mo Tu We Th Fr Sa 28 29 30 1 2 3 4 5 6 7 8 9 10 11 12 13 14 15…" at bounding box center [783, 399] width 616 height 39
click at [1058, 725] on button "Submit" at bounding box center [1055, 724] width 75 height 39
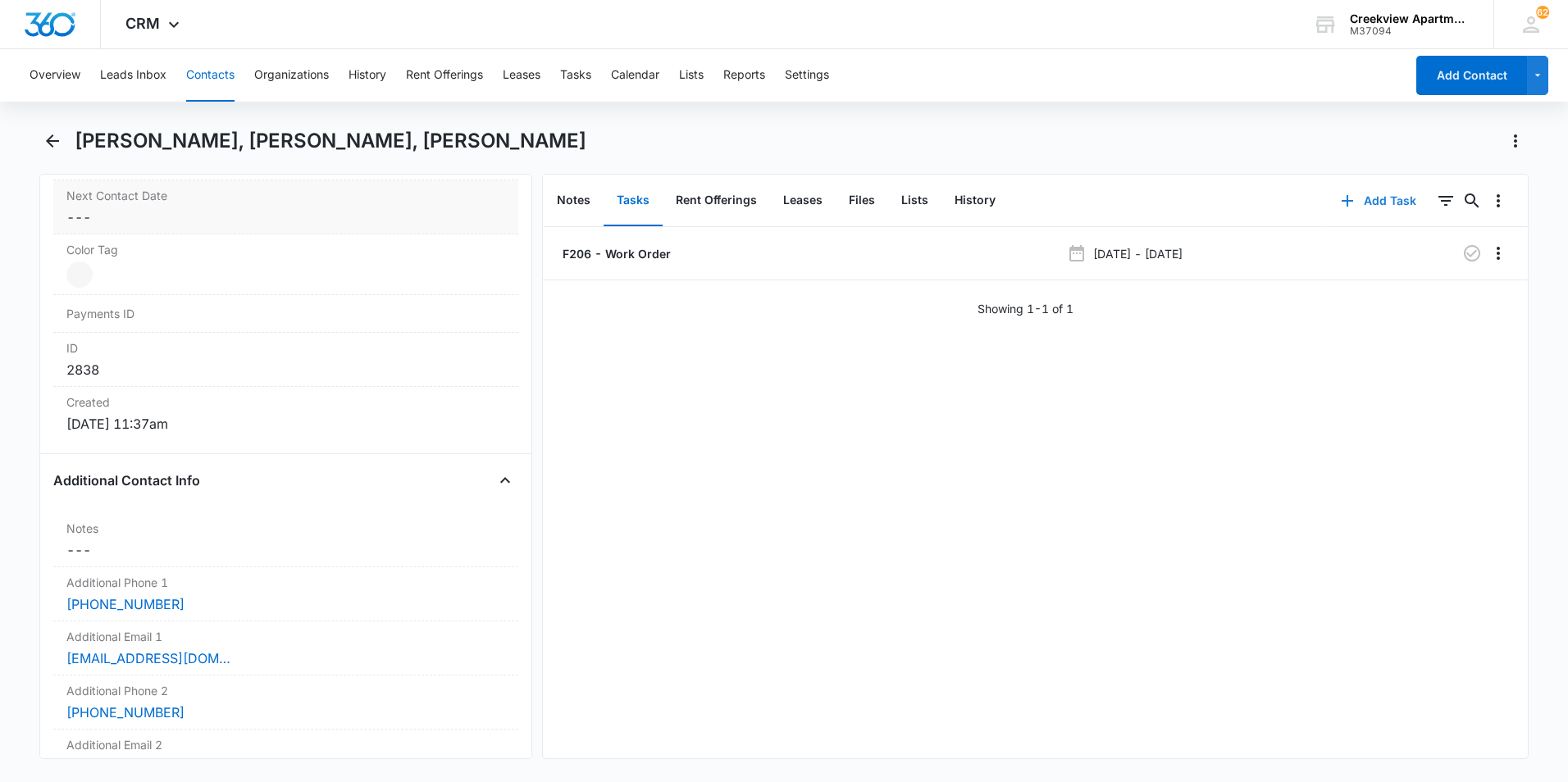
scroll to position [984, 0]
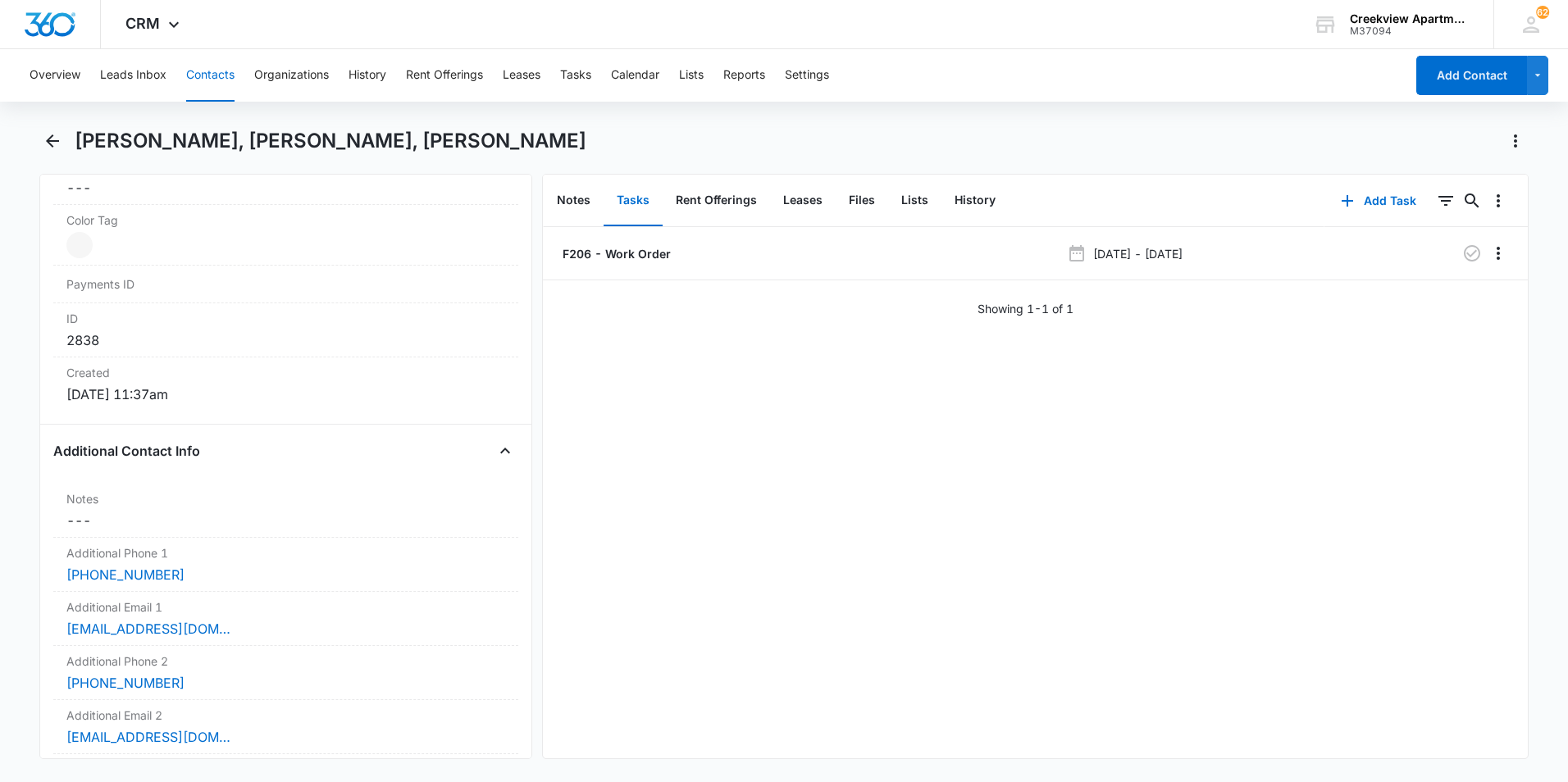
click at [48, 158] on div "[PERSON_NAME], [PERSON_NAME], [PERSON_NAME]" at bounding box center [783, 151] width 1489 height 46
click at [46, 139] on icon "Back" at bounding box center [52, 141] width 19 height 19
